Goal: Book appointment/travel/reservation

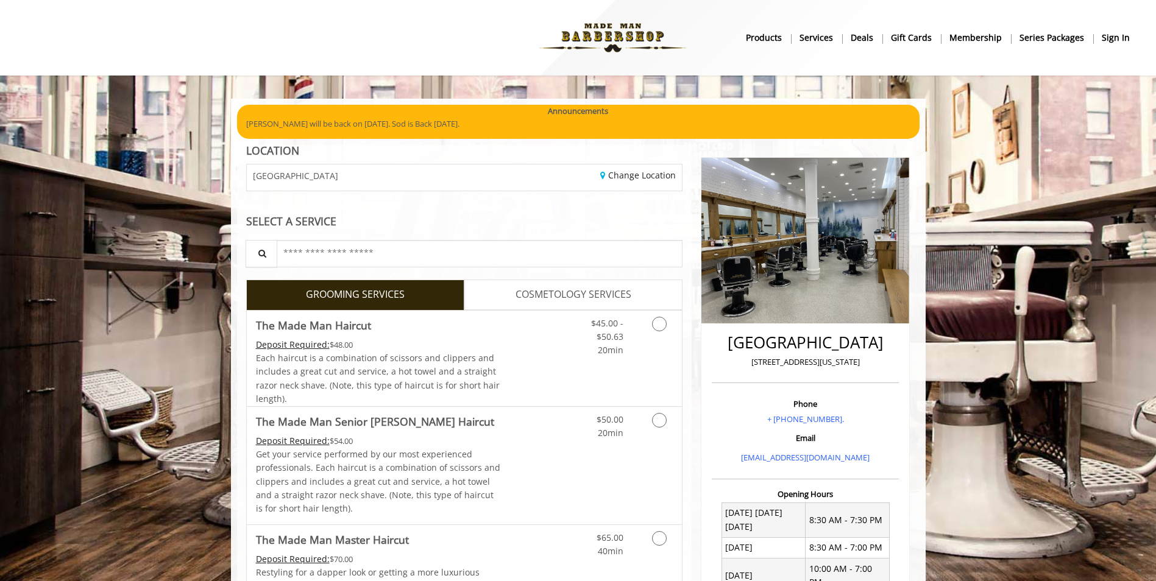
click at [1114, 35] on b "sign in" at bounding box center [1116, 37] width 28 height 13
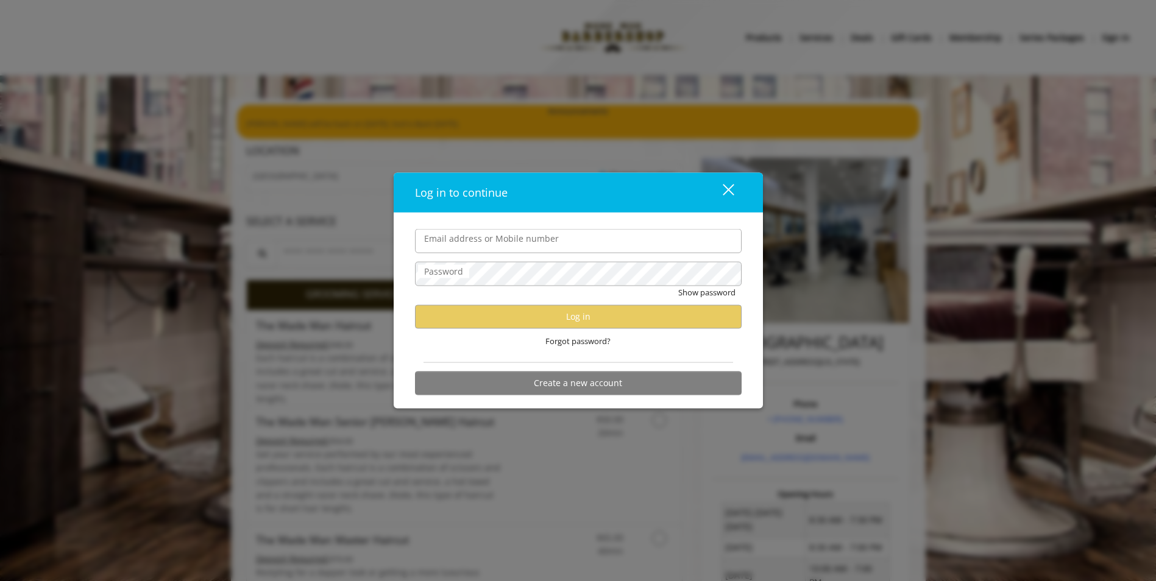
type input "**********"
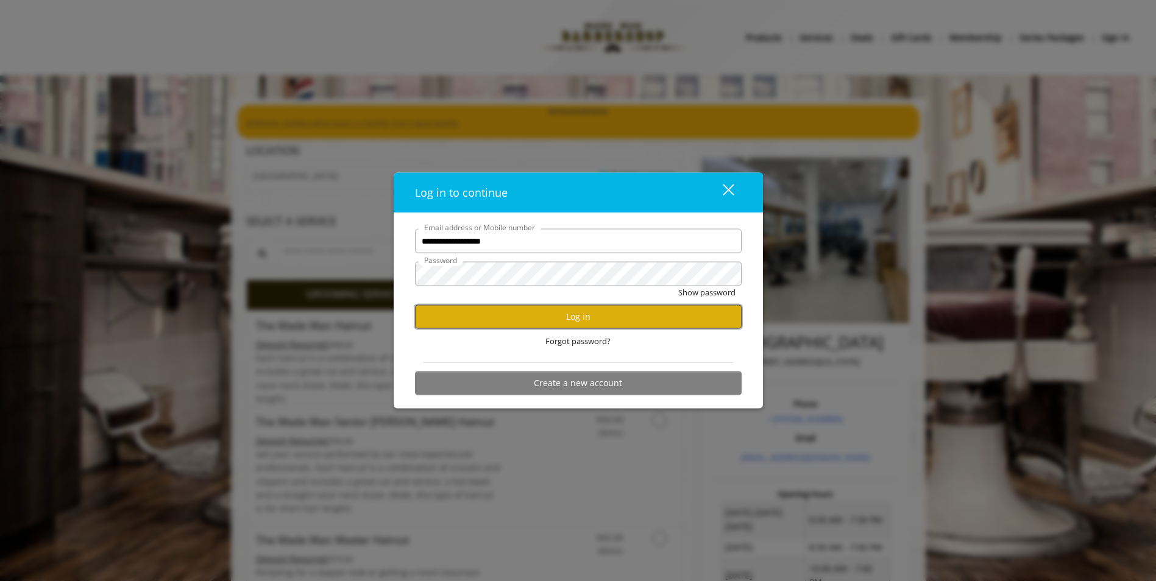
click at [512, 320] on button "Log in" at bounding box center [578, 317] width 327 height 24
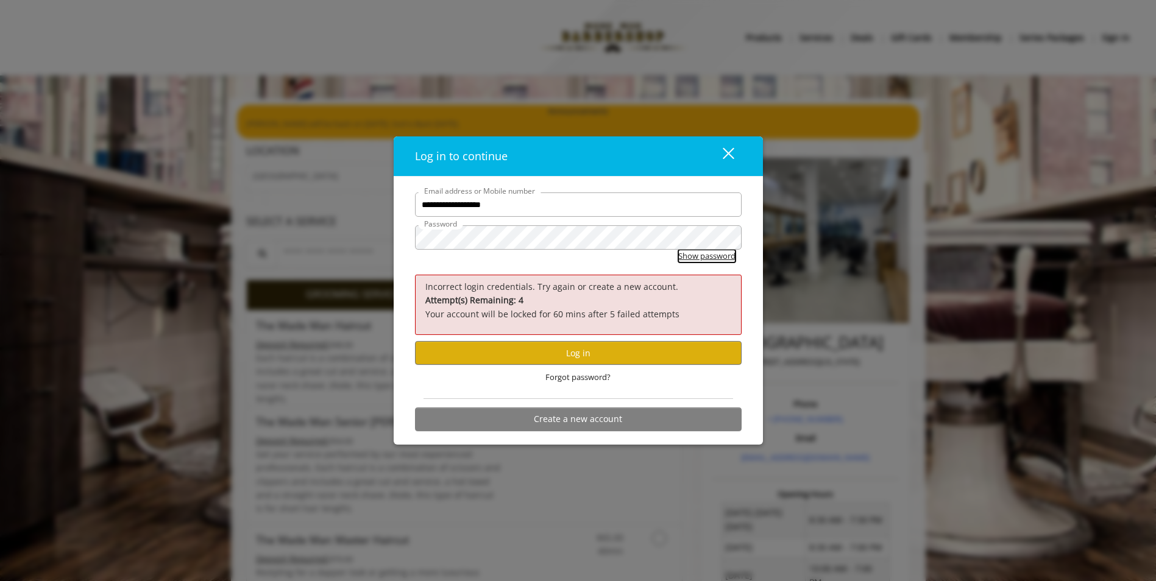
click at [714, 260] on button "Show password" at bounding box center [706, 256] width 57 height 13
click at [576, 381] on span "Forgot password?" at bounding box center [577, 377] width 65 height 13
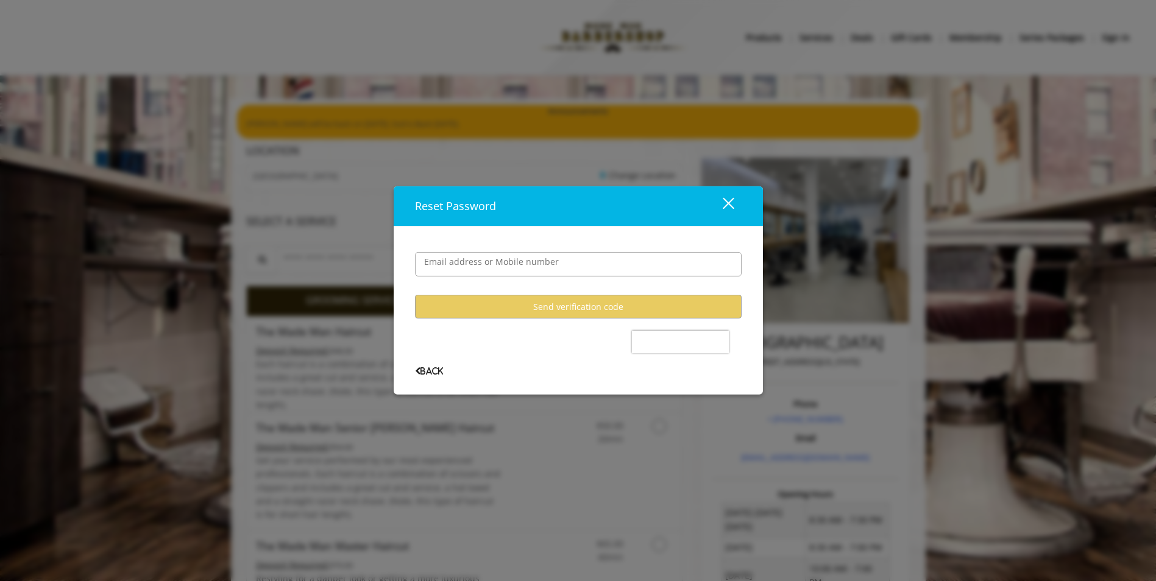
click at [728, 206] on div "close" at bounding box center [721, 206] width 24 height 18
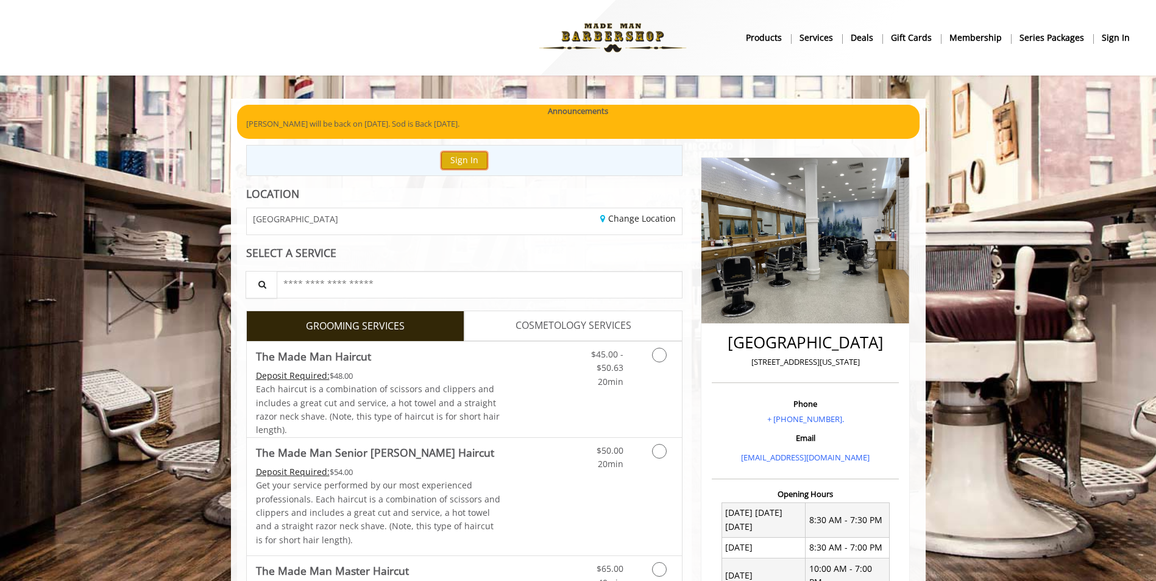
click at [461, 162] on button "Sign In" at bounding box center [464, 161] width 46 height 18
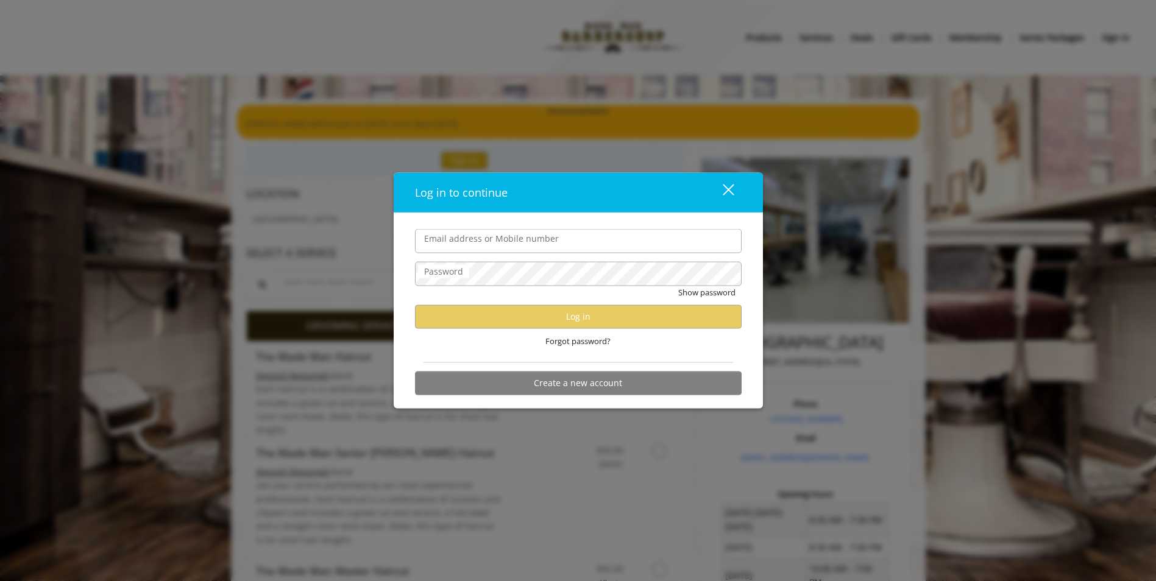
type input "**********"
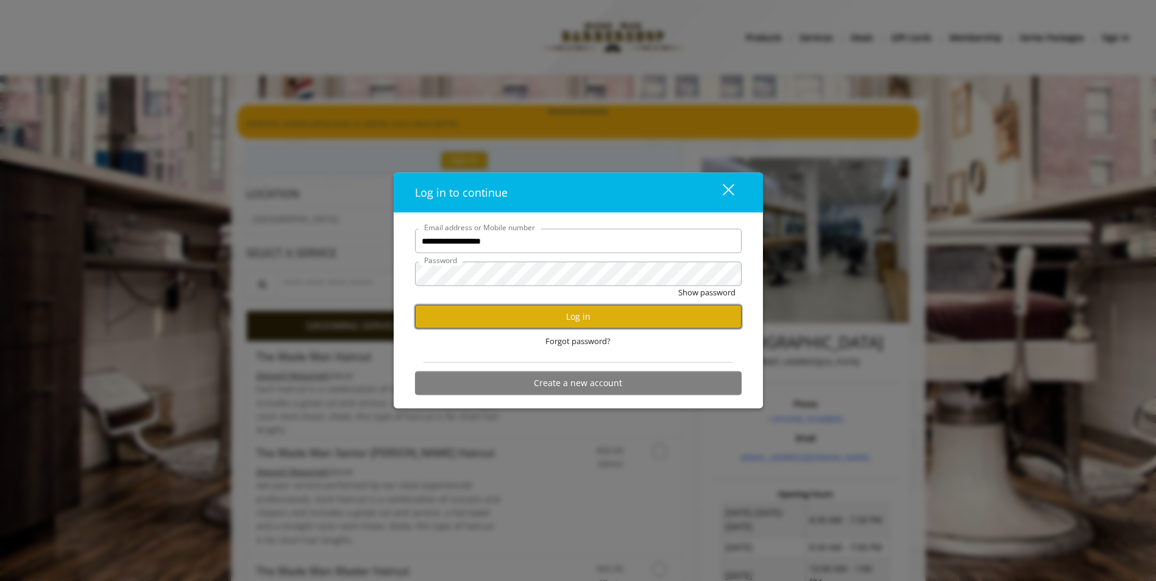
click at [563, 313] on button "Log in" at bounding box center [578, 317] width 327 height 24
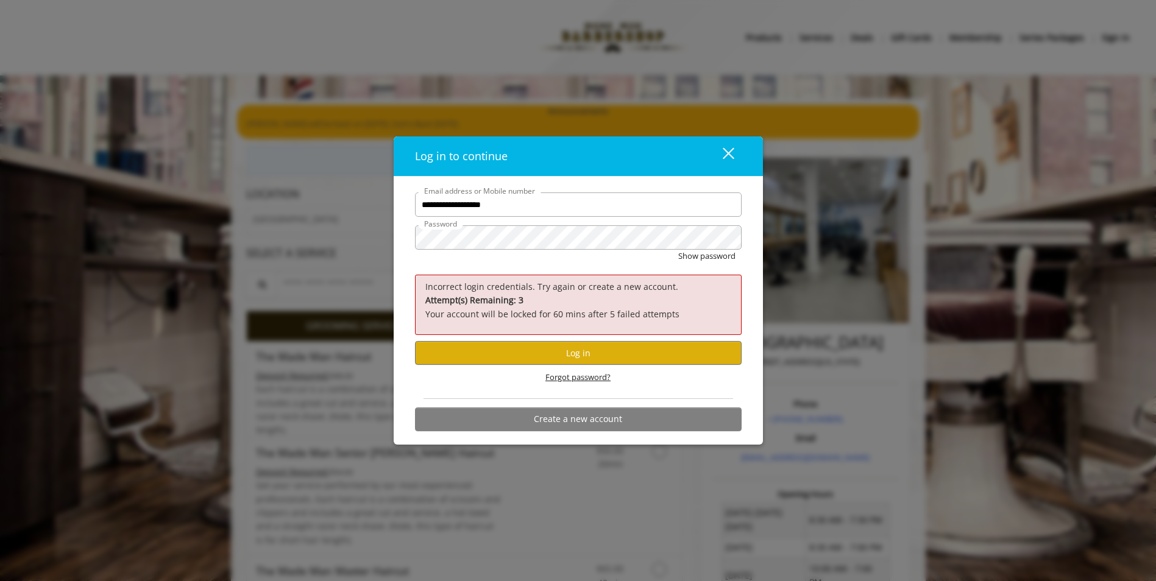
click at [569, 378] on span "Forgot password?" at bounding box center [577, 377] width 65 height 13
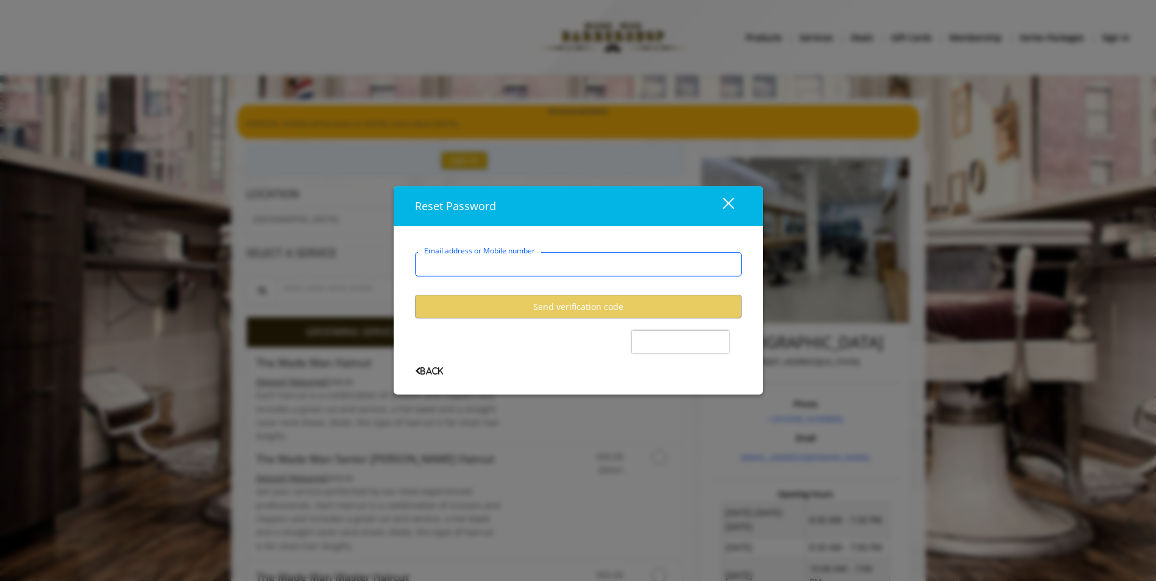
click at [494, 265] on input "Email address or Mobile number" at bounding box center [578, 264] width 327 height 24
type input "**********"
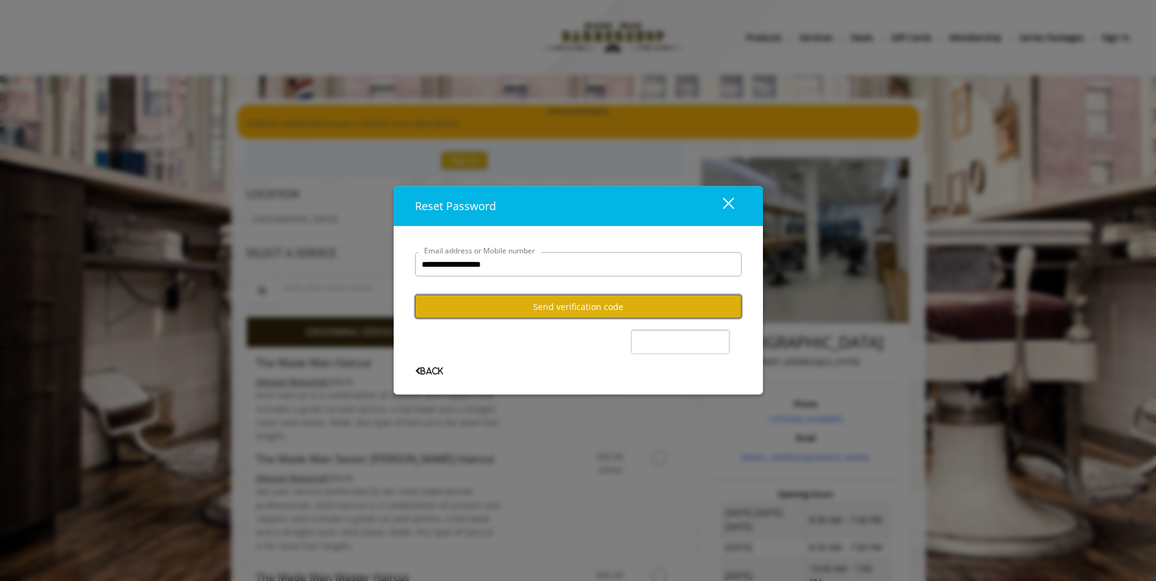
click at [558, 306] on button "Send verification code" at bounding box center [578, 307] width 327 height 24
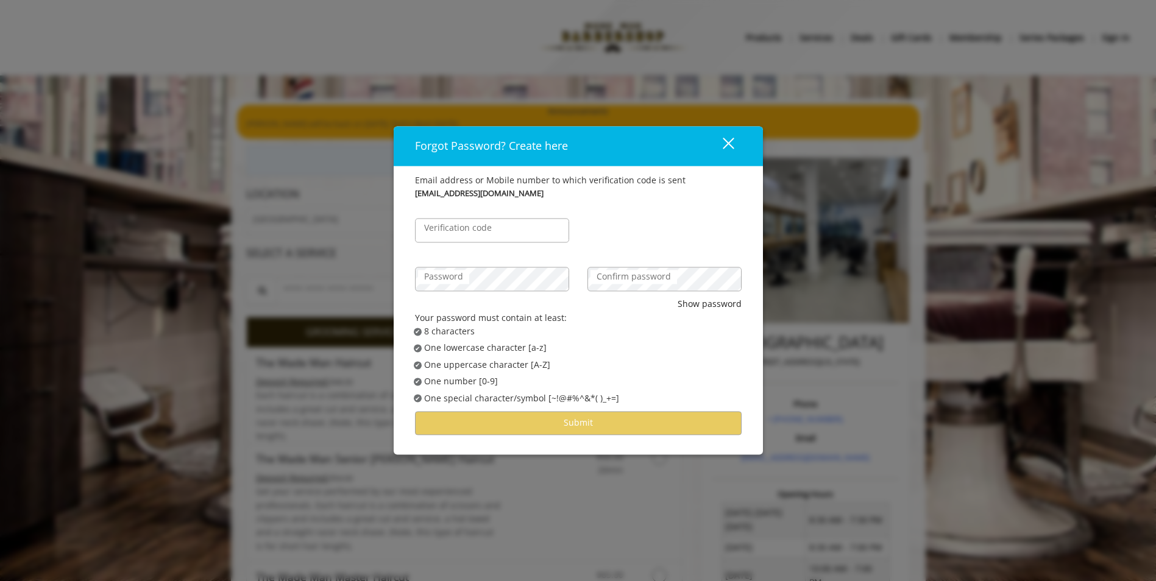
click at [467, 235] on label "Verification code" at bounding box center [458, 228] width 80 height 13
click at [467, 235] on input "Verification code" at bounding box center [492, 231] width 154 height 24
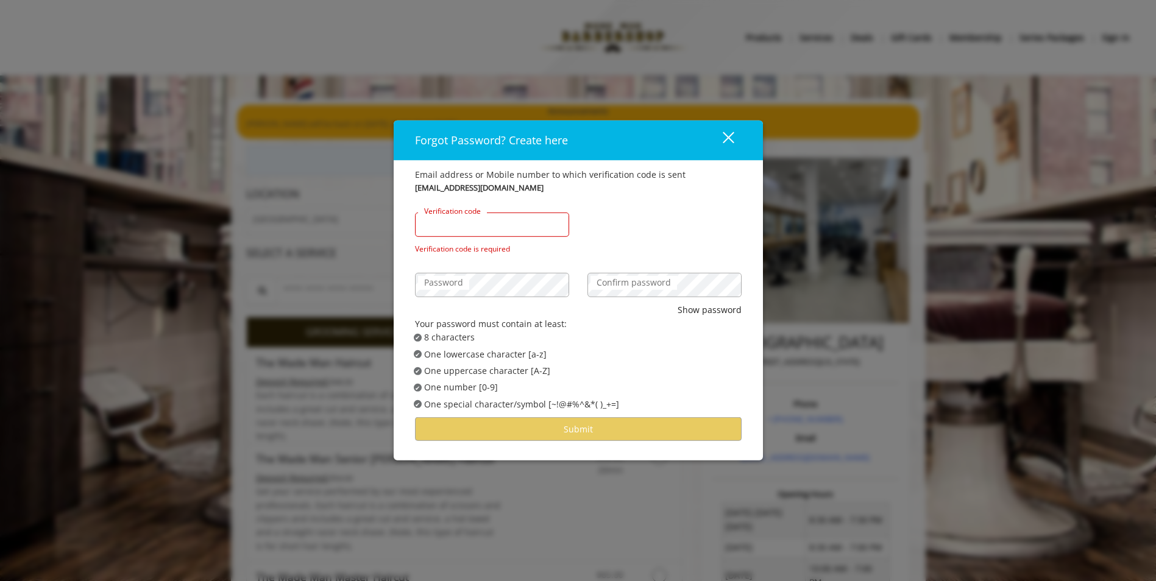
click at [442, 231] on input "Verification code" at bounding box center [492, 225] width 154 height 24
paste input "******"
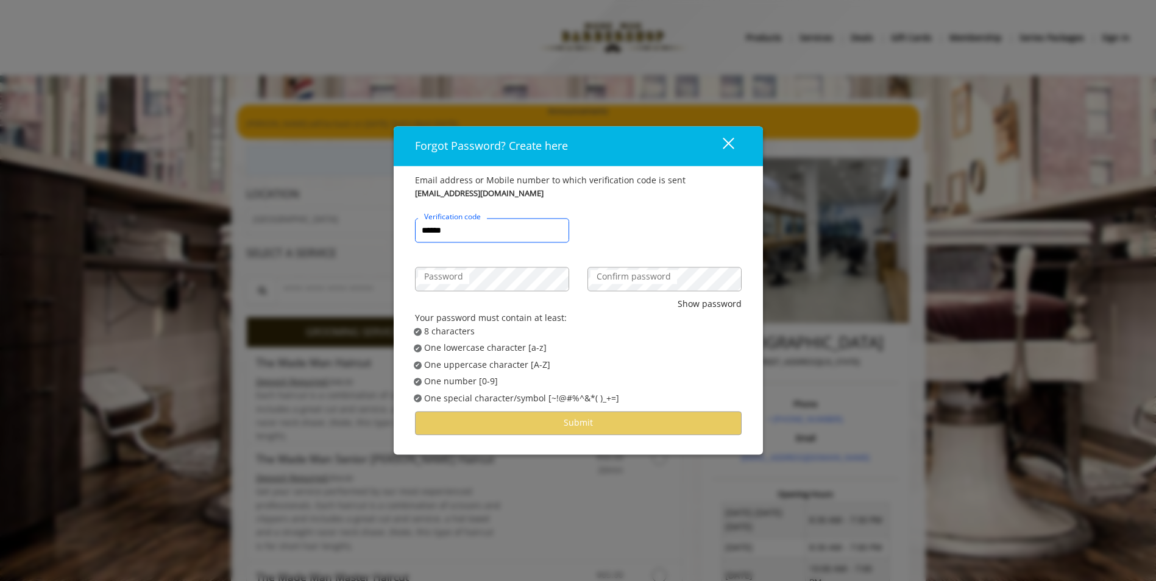
type input "******"
click at [452, 282] on label "Password" at bounding box center [443, 277] width 51 height 13
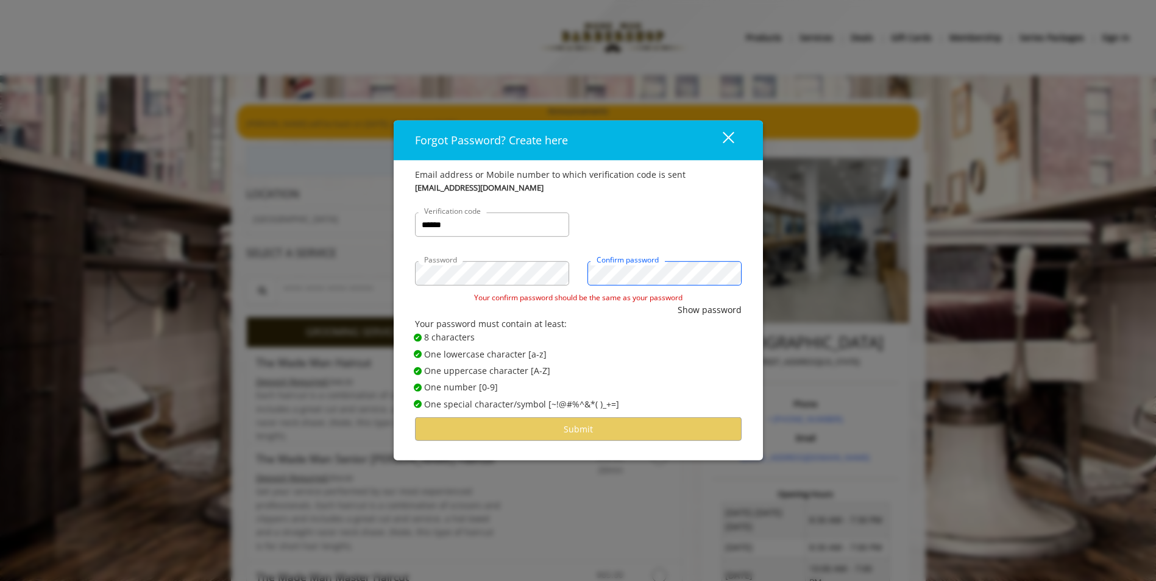
click at [545, 264] on div "Password Confirm password" at bounding box center [578, 267] width 345 height 49
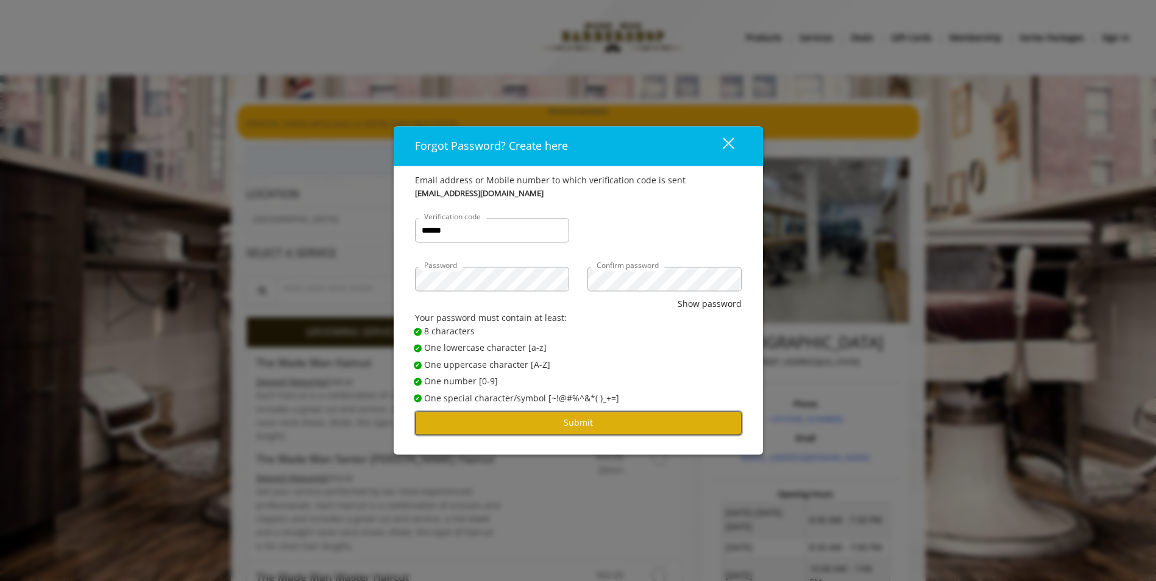
click at [522, 414] on button "Submit" at bounding box center [578, 423] width 327 height 24
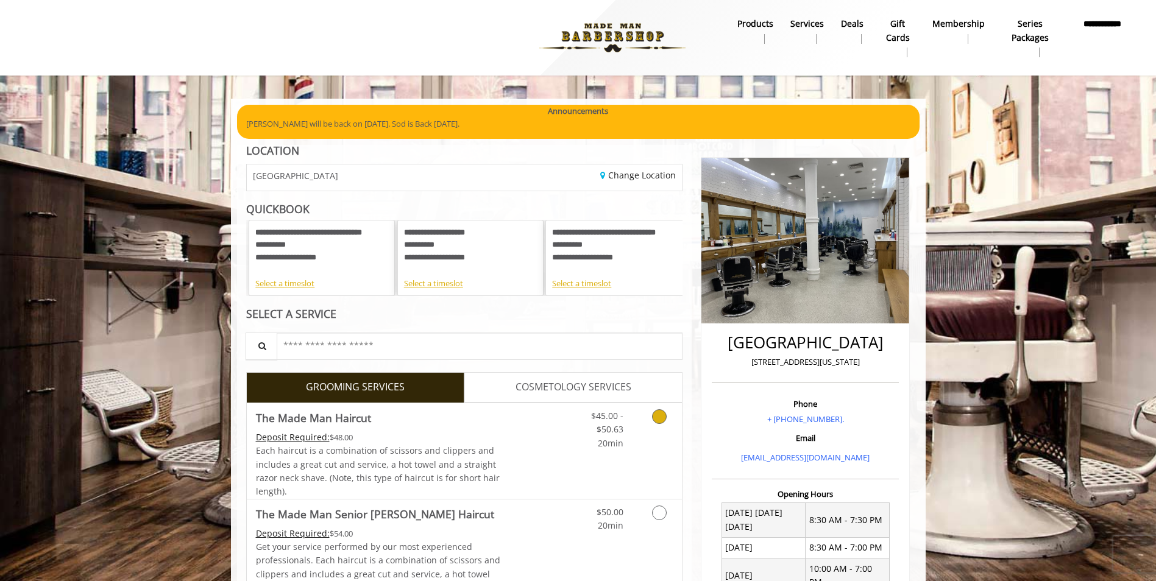
click at [635, 429] on div "Grooming services" at bounding box center [656, 426] width 49 height 47
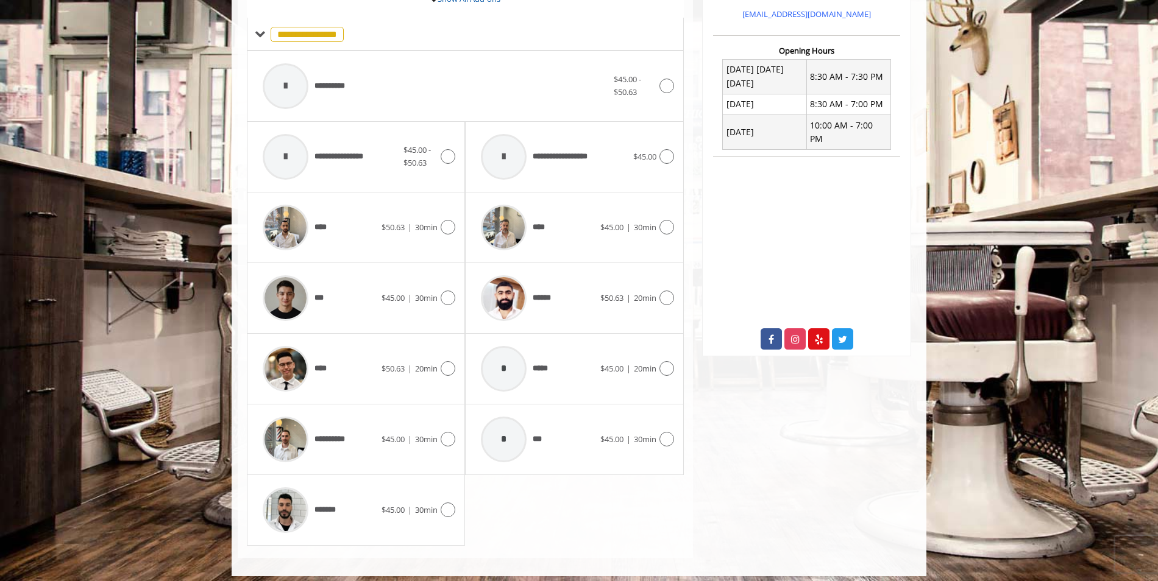
scroll to position [446, 0]
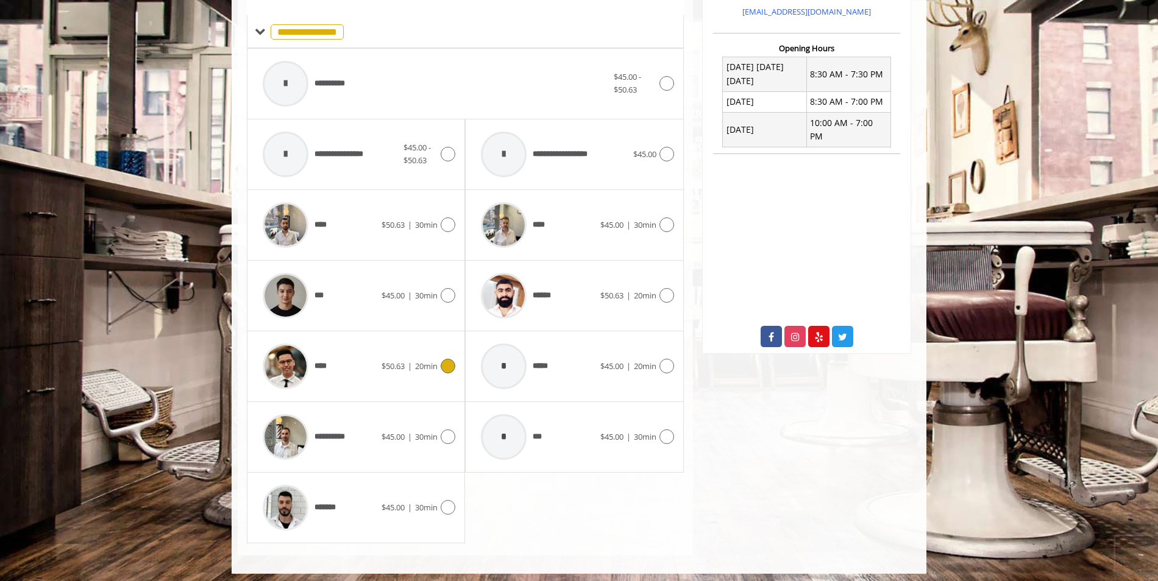
click at [439, 364] on div at bounding box center [446, 366] width 18 height 15
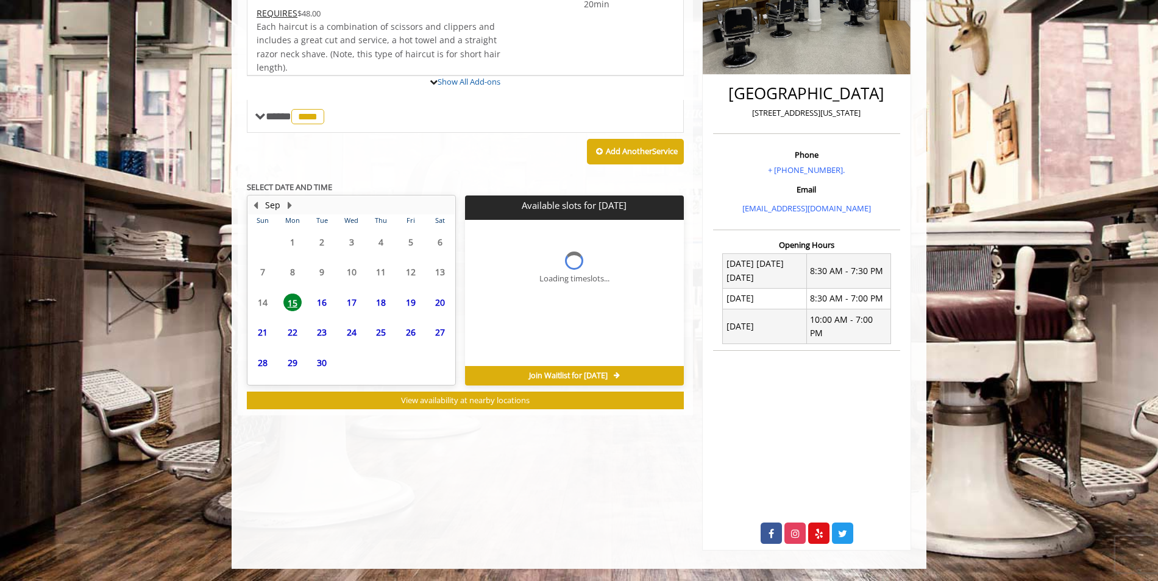
scroll to position [236, 0]
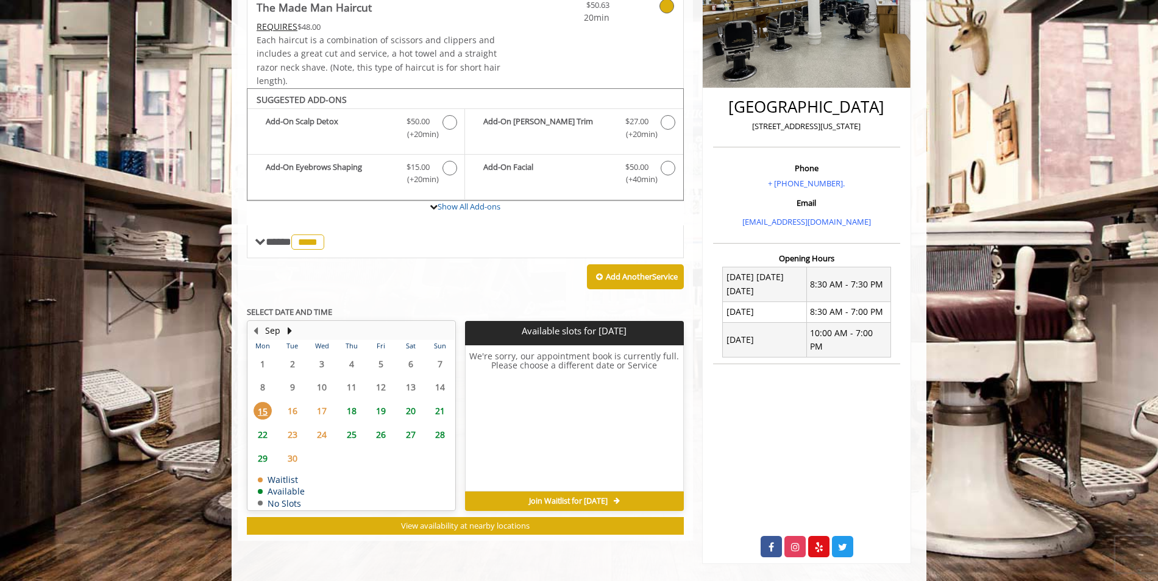
click at [320, 413] on span "17" at bounding box center [322, 411] width 18 height 18
click at [291, 409] on span "16" at bounding box center [292, 411] width 18 height 18
click at [346, 411] on span "18" at bounding box center [351, 411] width 18 height 18
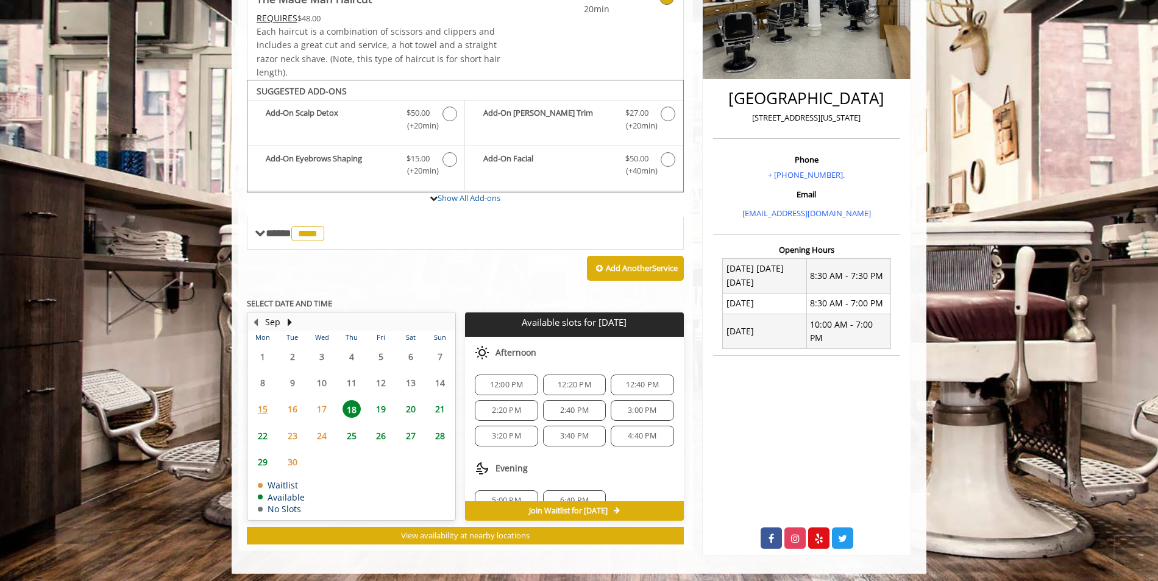
scroll to position [80, 0]
click at [383, 412] on span "19" at bounding box center [381, 409] width 18 height 18
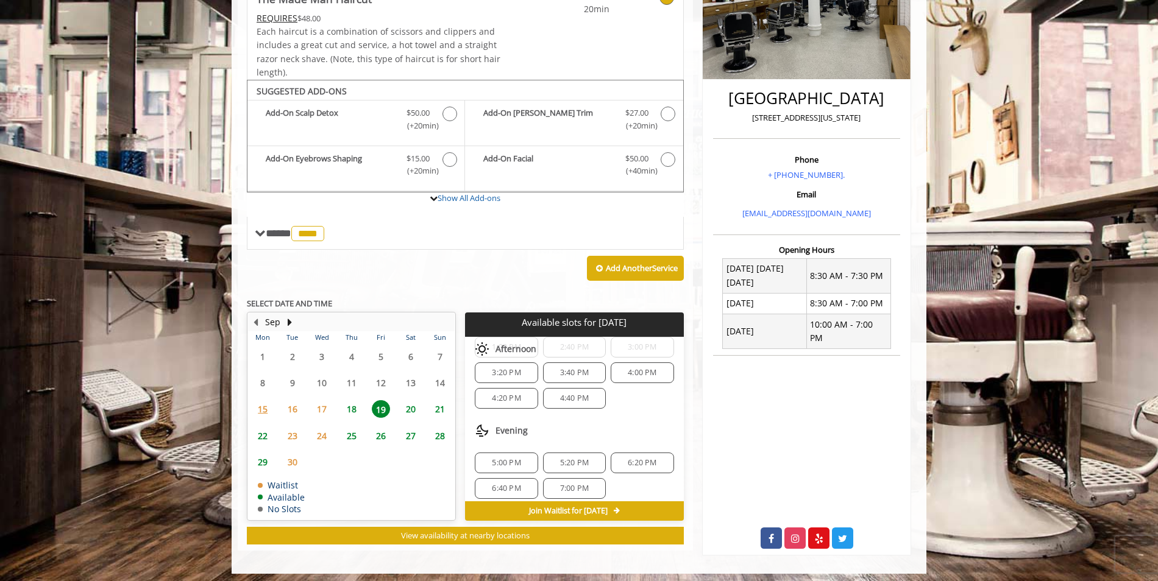
scroll to position [132, 0]
click at [497, 458] on span "5:00 PM" at bounding box center [506, 456] width 29 height 10
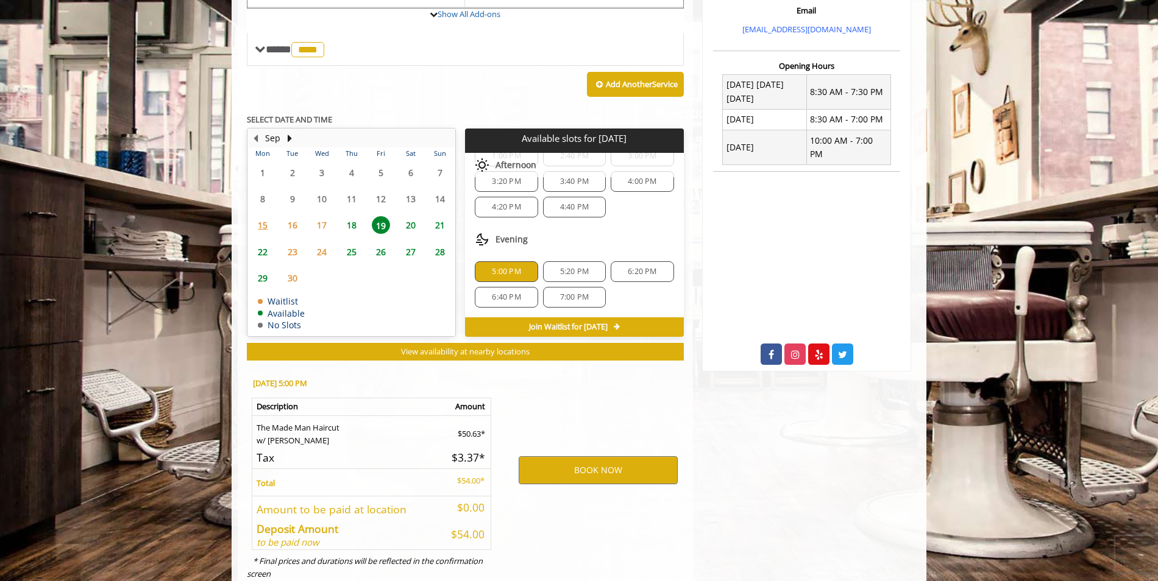
scroll to position [464, 0]
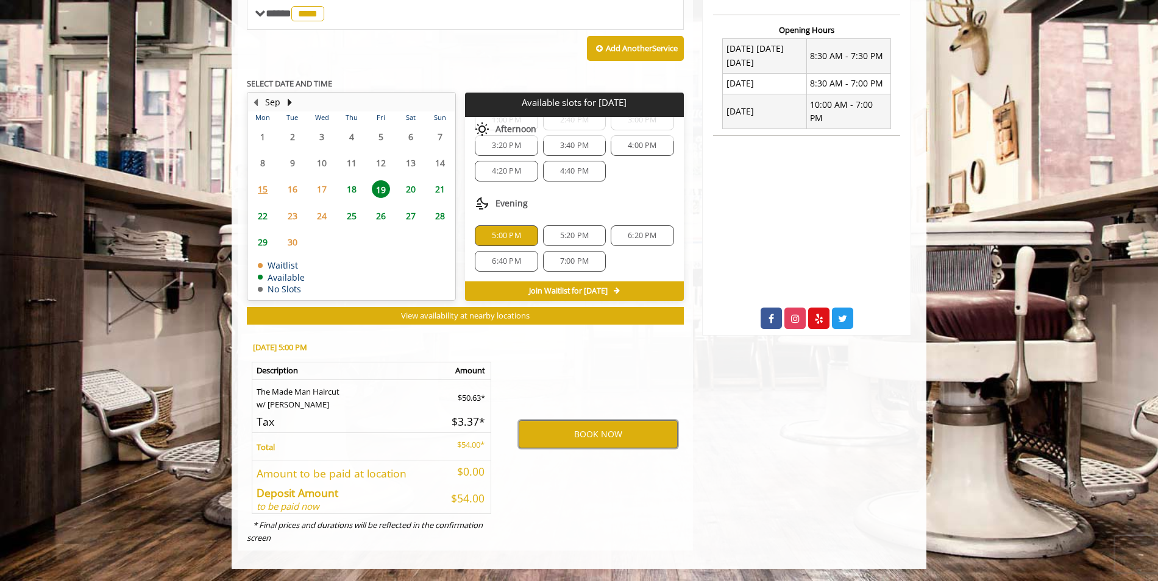
drag, startPoint x: 589, startPoint y: 431, endPoint x: 529, endPoint y: 357, distance: 94.9
click at [529, 357] on div "BOOK NOW" at bounding box center [597, 435] width 189 height 208
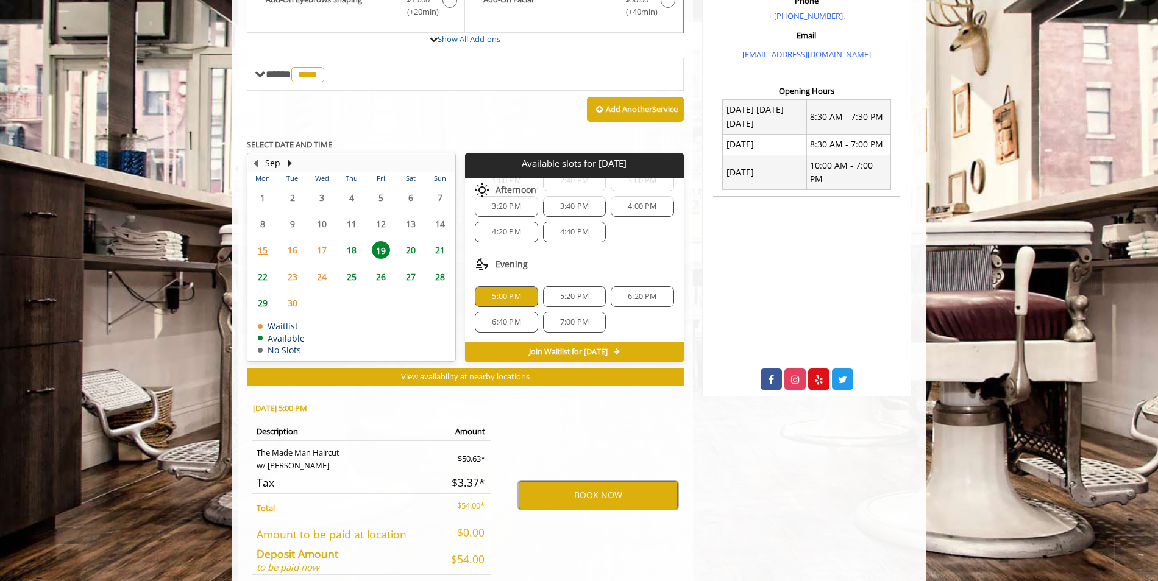
scroll to position [342, 0]
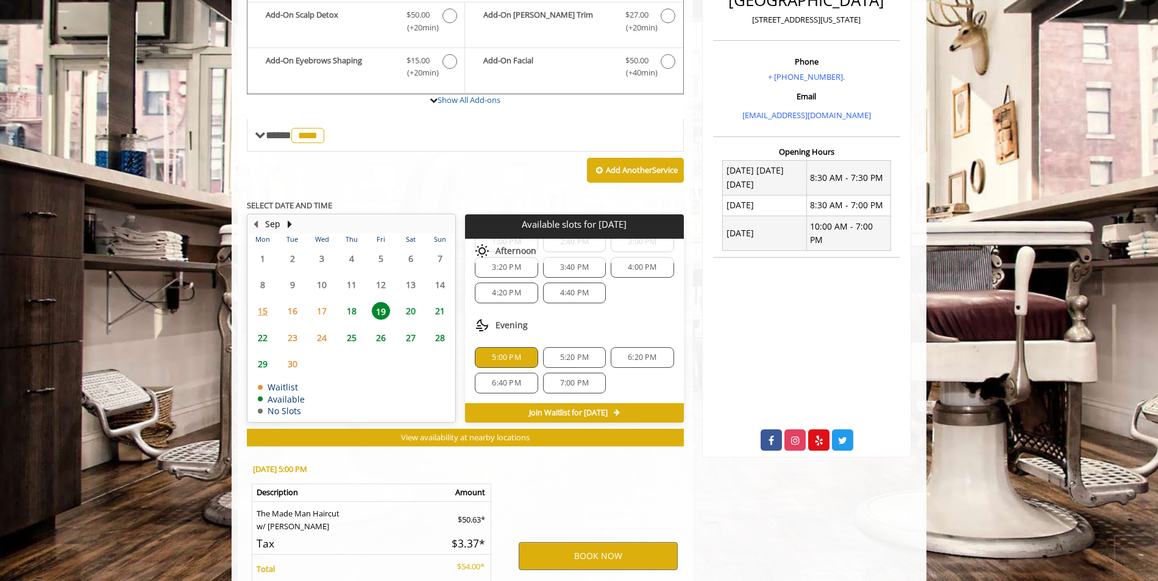
click at [318, 310] on span "17" at bounding box center [322, 311] width 18 height 18
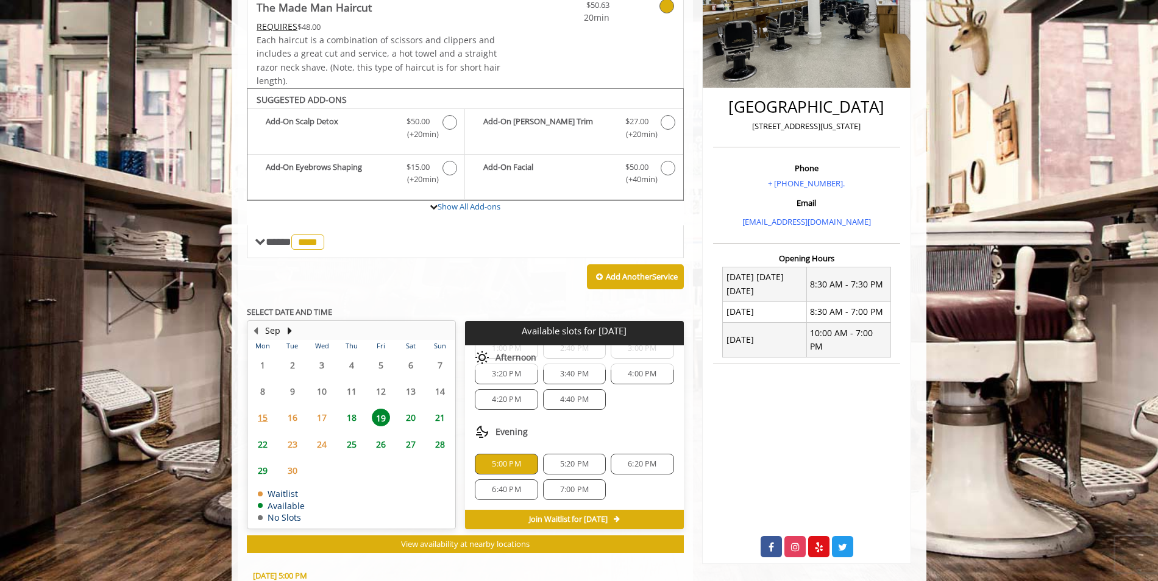
scroll to position [0, 0]
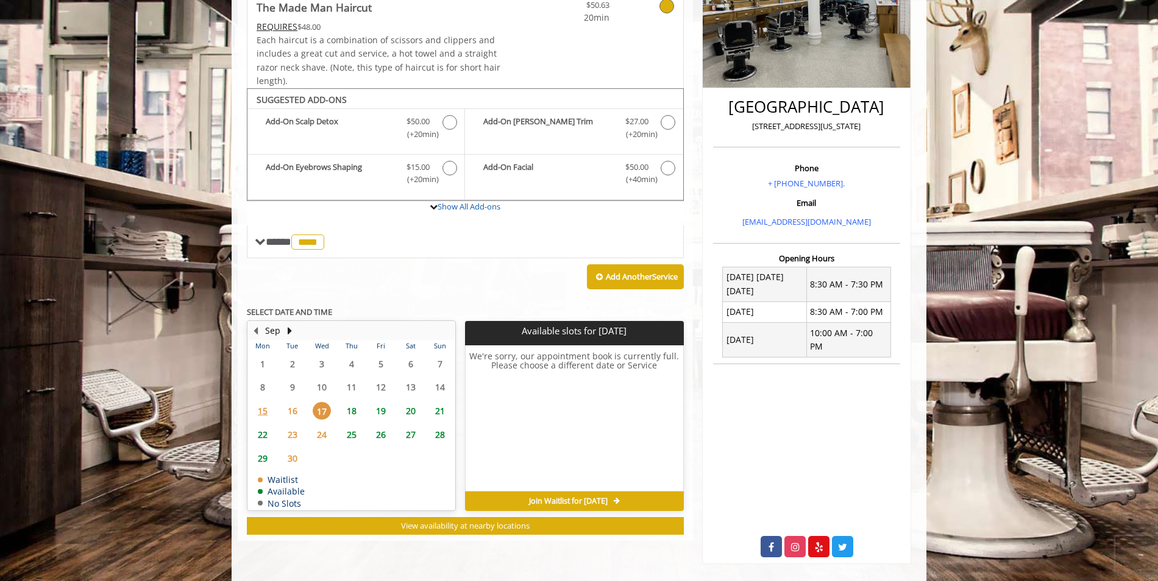
click at [297, 411] on span "16" at bounding box center [292, 411] width 18 height 18
click at [264, 405] on span "15" at bounding box center [262, 411] width 18 height 18
click at [384, 411] on span "19" at bounding box center [381, 411] width 18 height 18
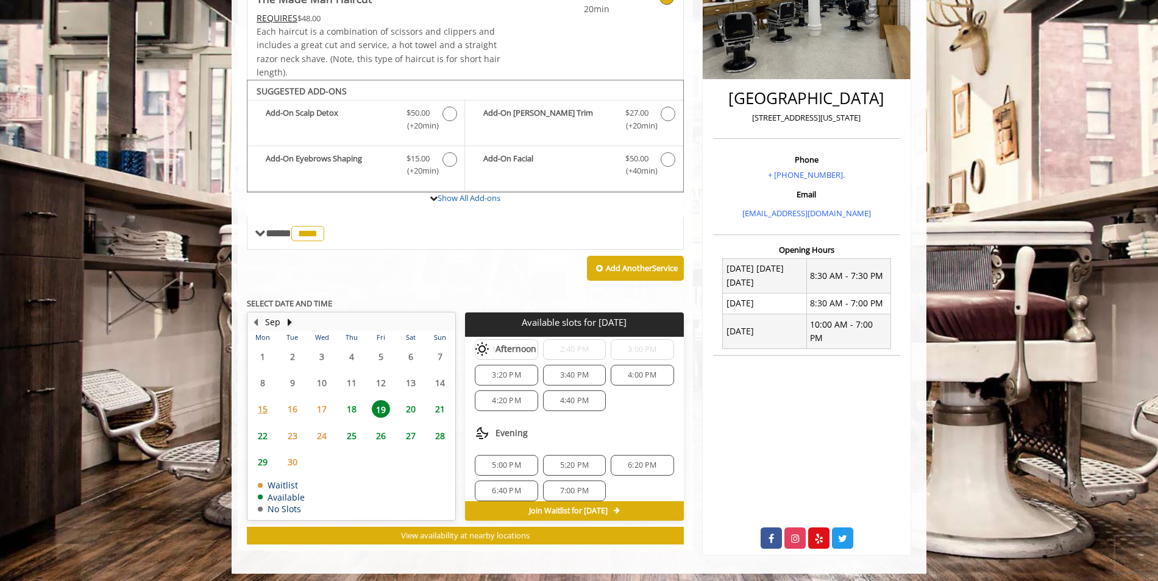
scroll to position [132, 0]
click at [347, 409] on span "18" at bounding box center [351, 409] width 18 height 18
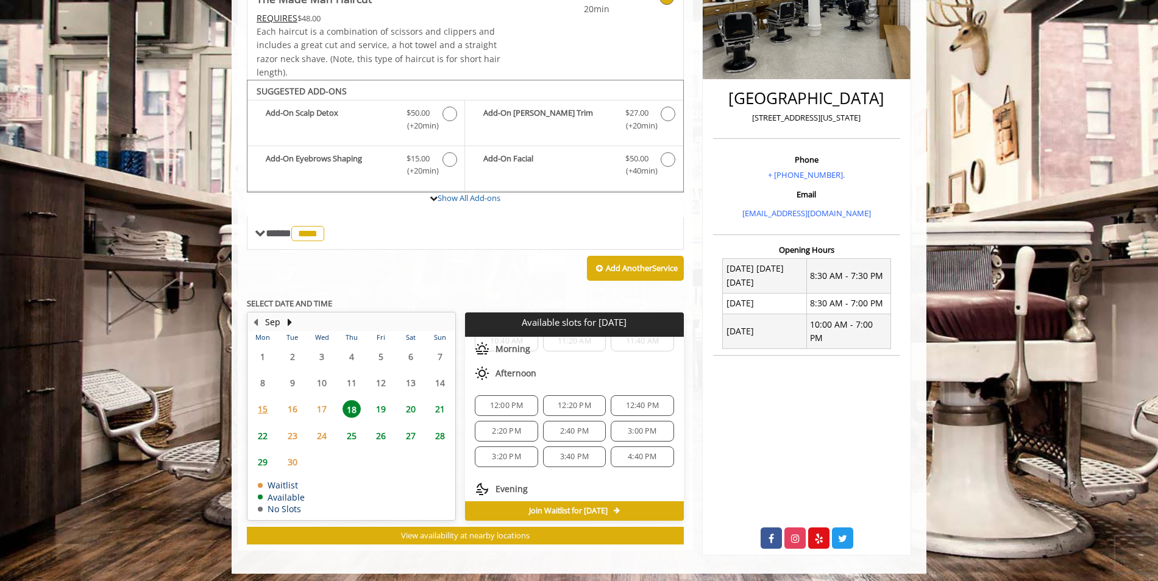
scroll to position [80, 0]
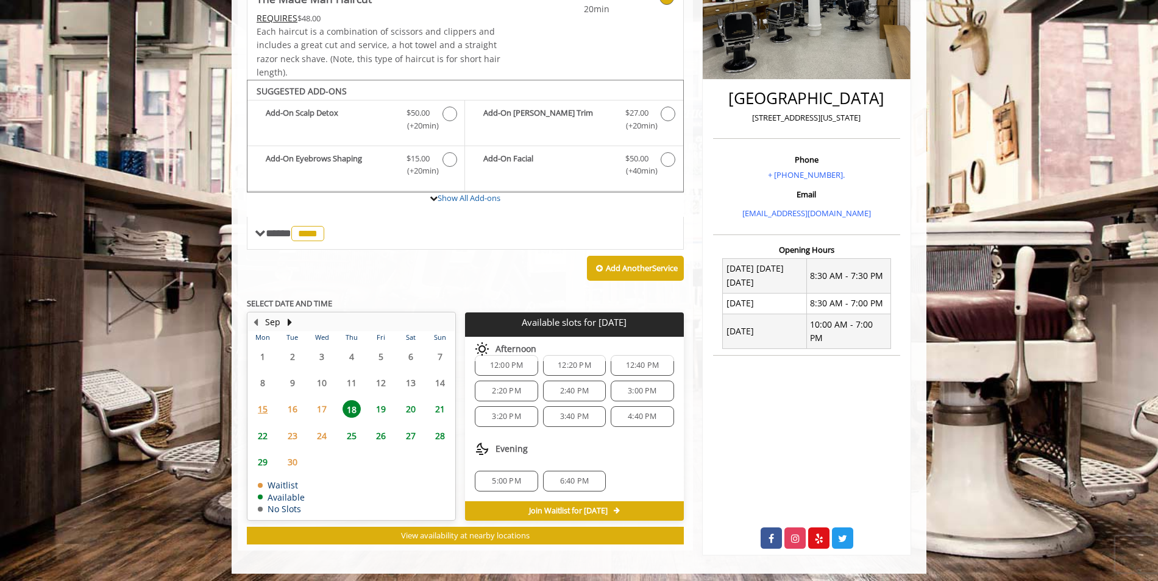
click at [503, 484] on span "5:00 PM" at bounding box center [506, 481] width 29 height 10
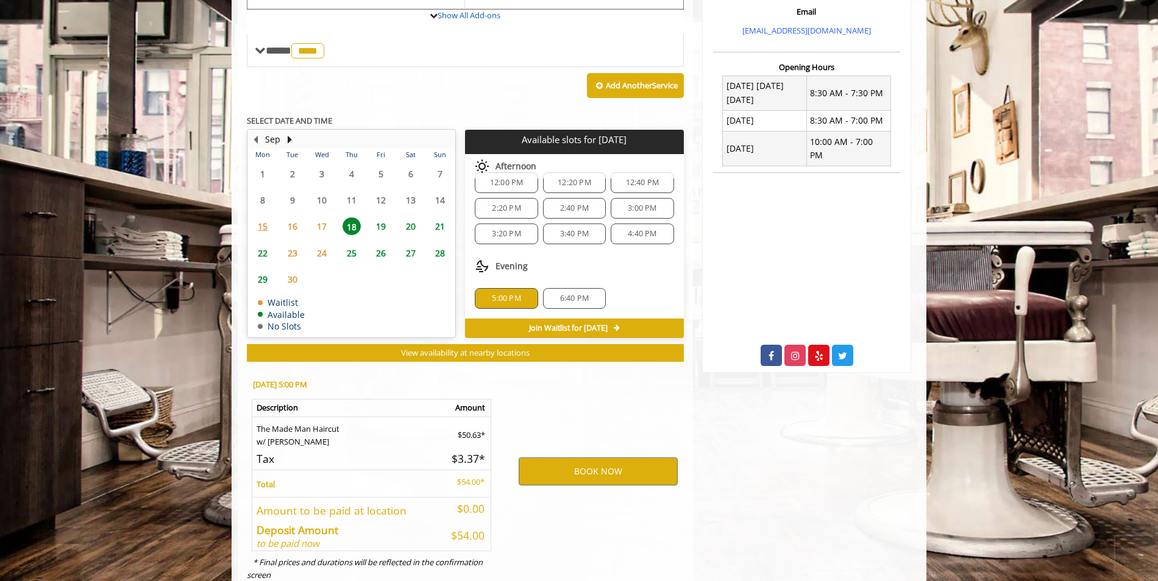
scroll to position [464, 0]
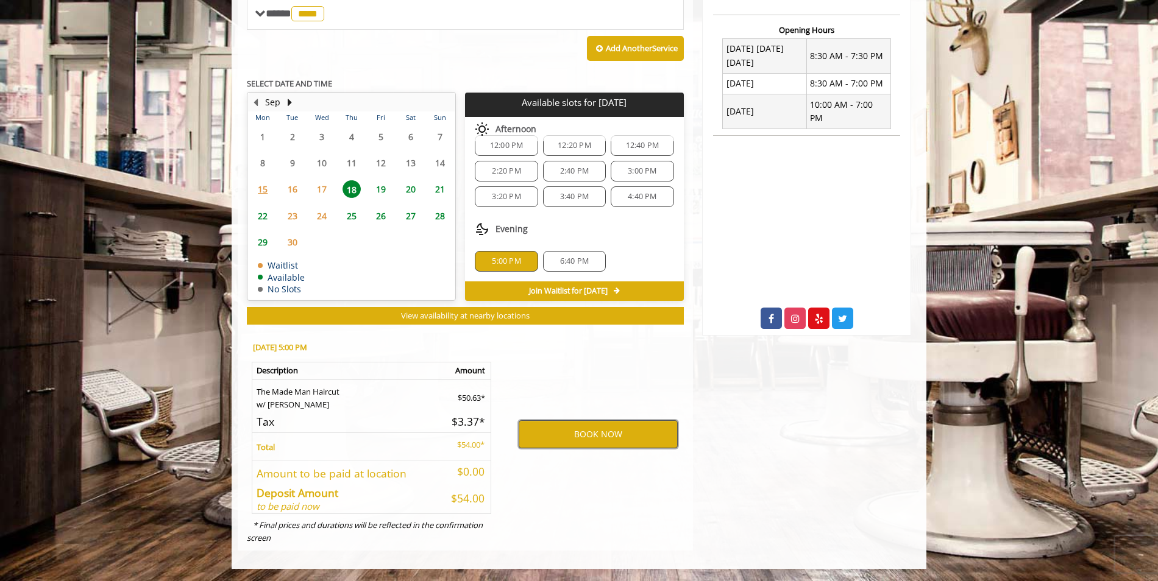
click at [593, 433] on button "BOOK NOW" at bounding box center [598, 434] width 159 height 28
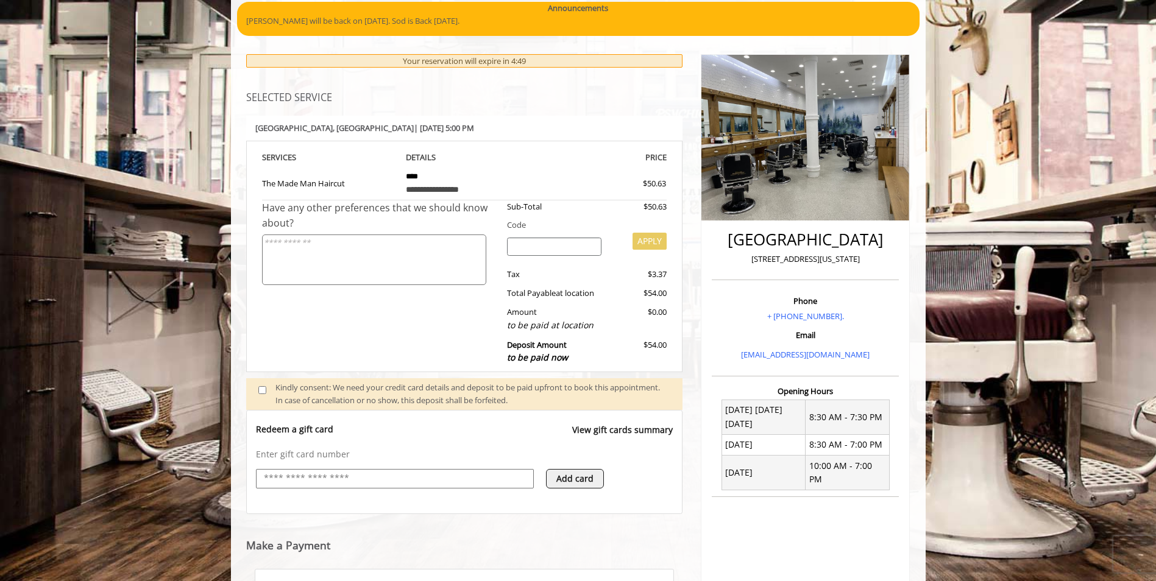
scroll to position [347, 0]
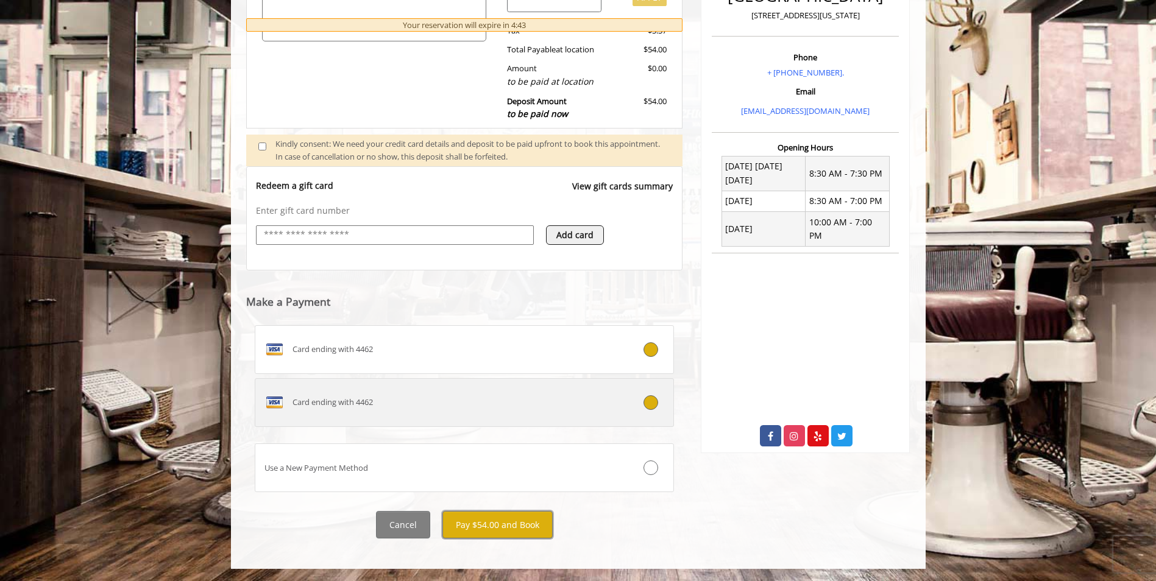
drag, startPoint x: 500, startPoint y: 527, endPoint x: 386, endPoint y: 398, distance: 171.8
click at [388, 400] on div "**********" at bounding box center [464, 175] width 437 height 729
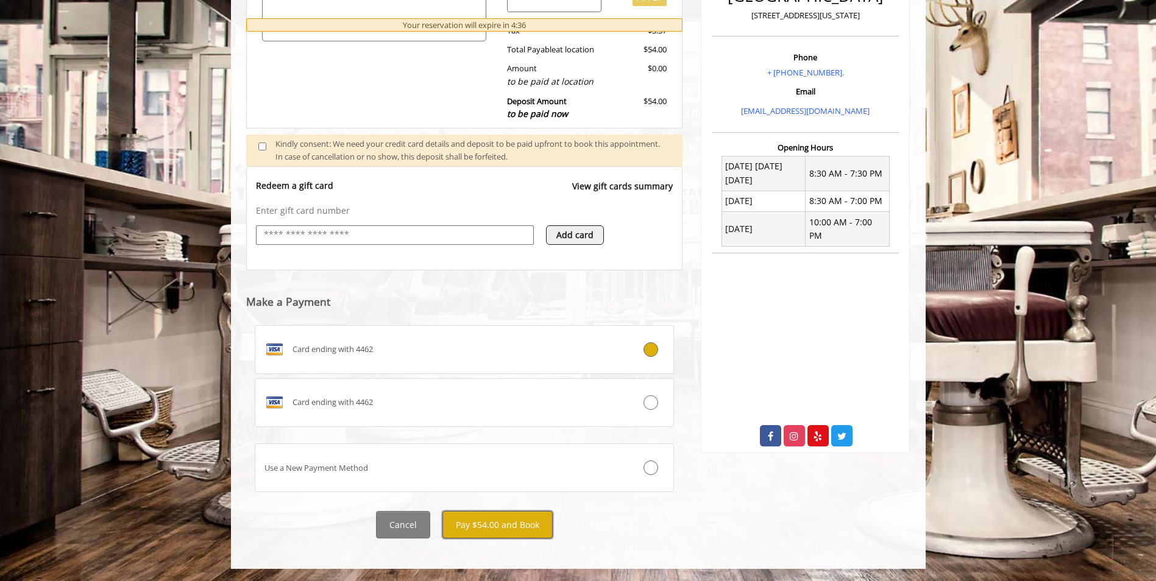
click at [491, 524] on button "Pay $54.00 and Book" at bounding box center [497, 524] width 110 height 27
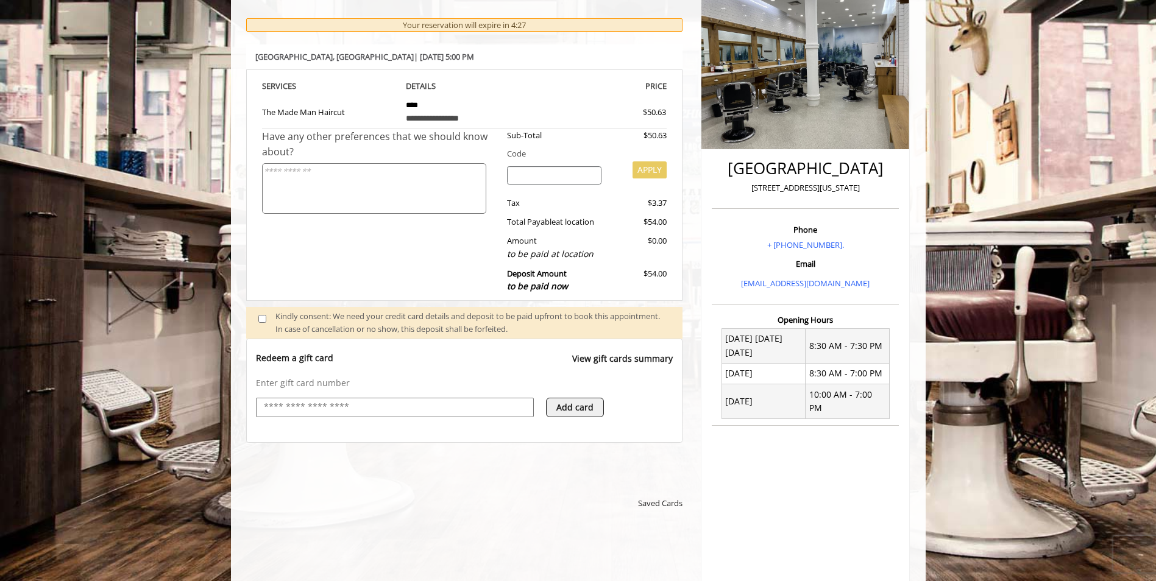
scroll to position [305, 0]
